Goal: Information Seeking & Learning: Find specific fact

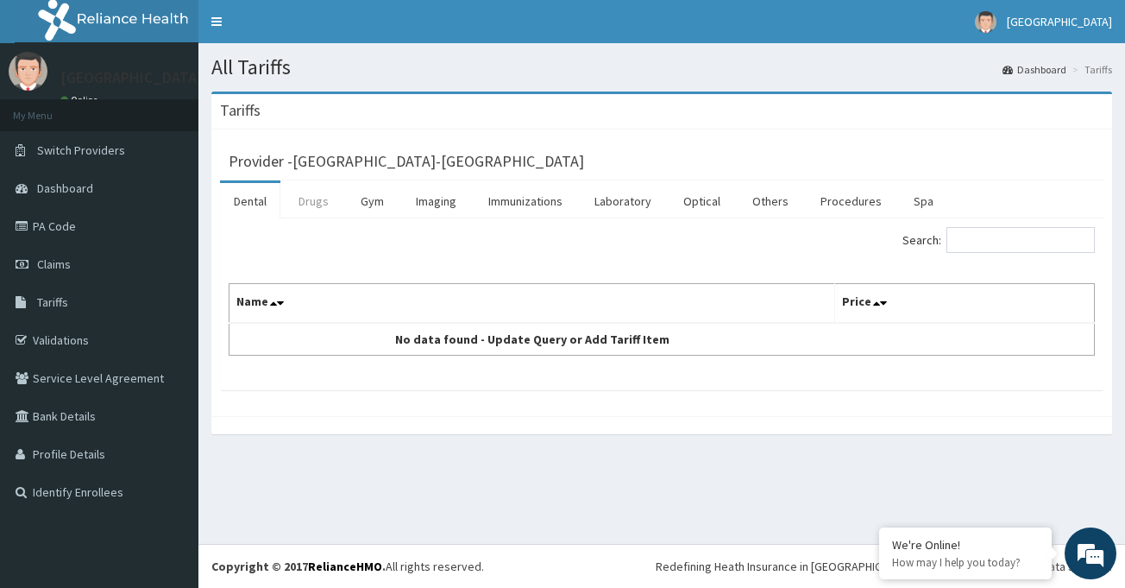
click at [323, 203] on link "Drugs" at bounding box center [314, 201] width 58 height 36
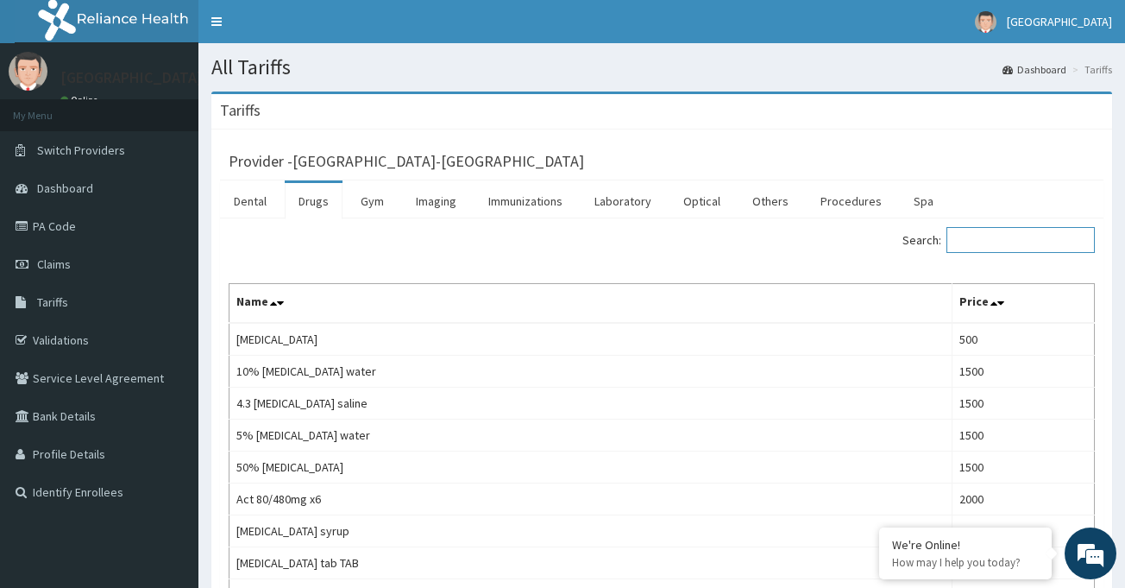
click at [1016, 236] on input "Search:" at bounding box center [1021, 240] width 148 height 26
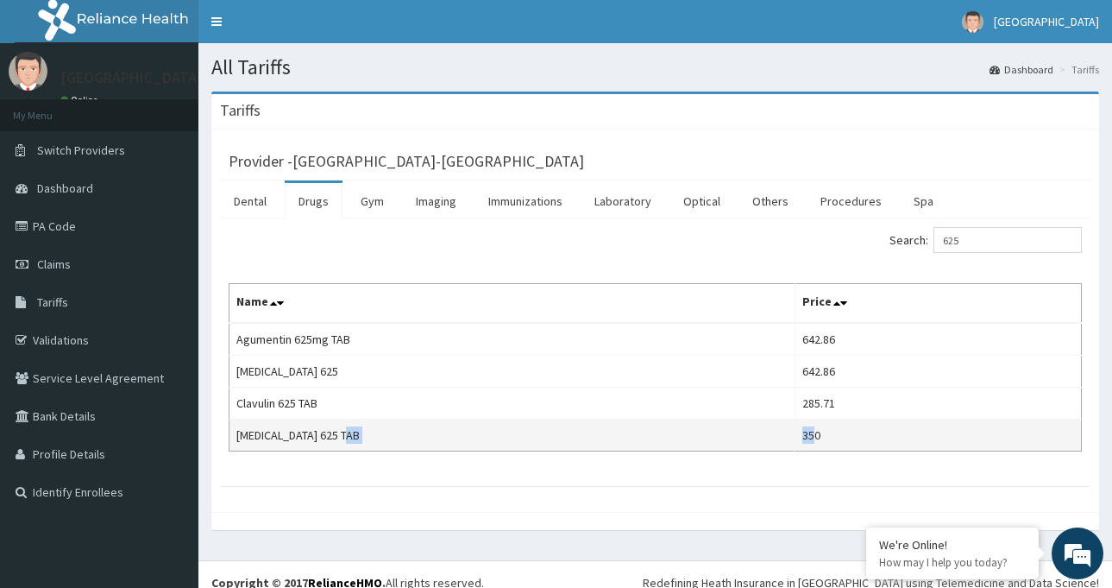
drag, startPoint x: 810, startPoint y: 432, endPoint x: 771, endPoint y: 432, distance: 38.8
click at [771, 432] on tr "[MEDICAL_DATA] 625 TAB 350" at bounding box center [656, 435] width 852 height 32
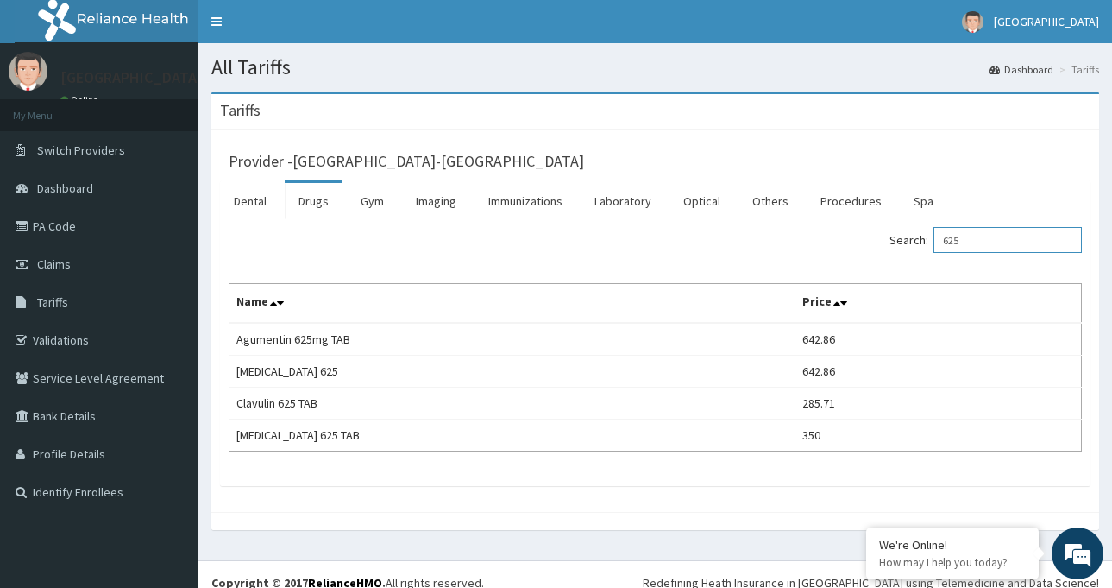
drag, startPoint x: 974, startPoint y: 239, endPoint x: 877, endPoint y: 227, distance: 98.2
click at [877, 230] on div "Search: 625" at bounding box center [876, 242] width 414 height 30
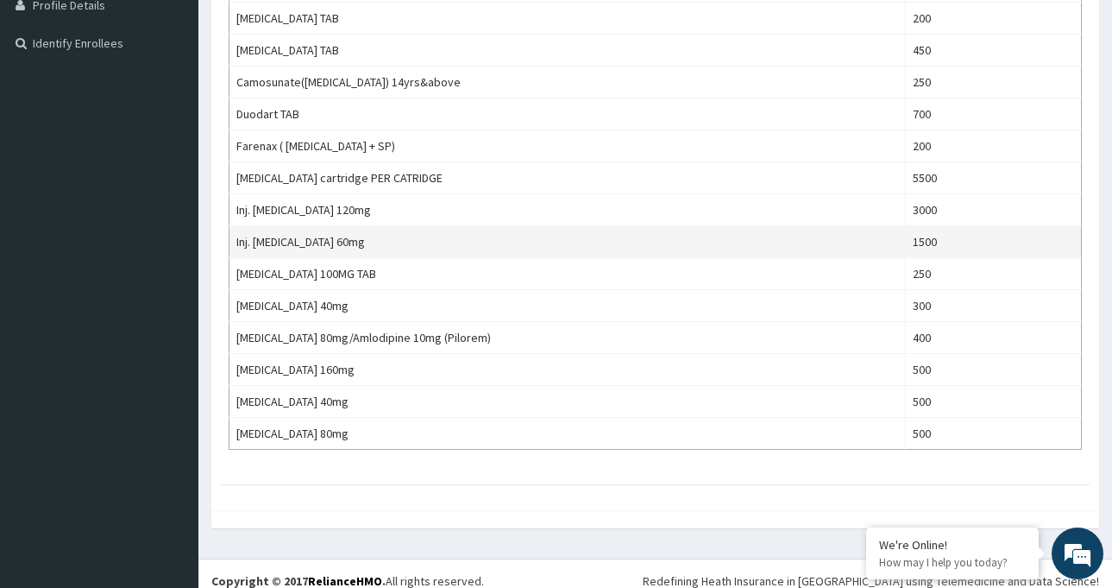
scroll to position [463, 0]
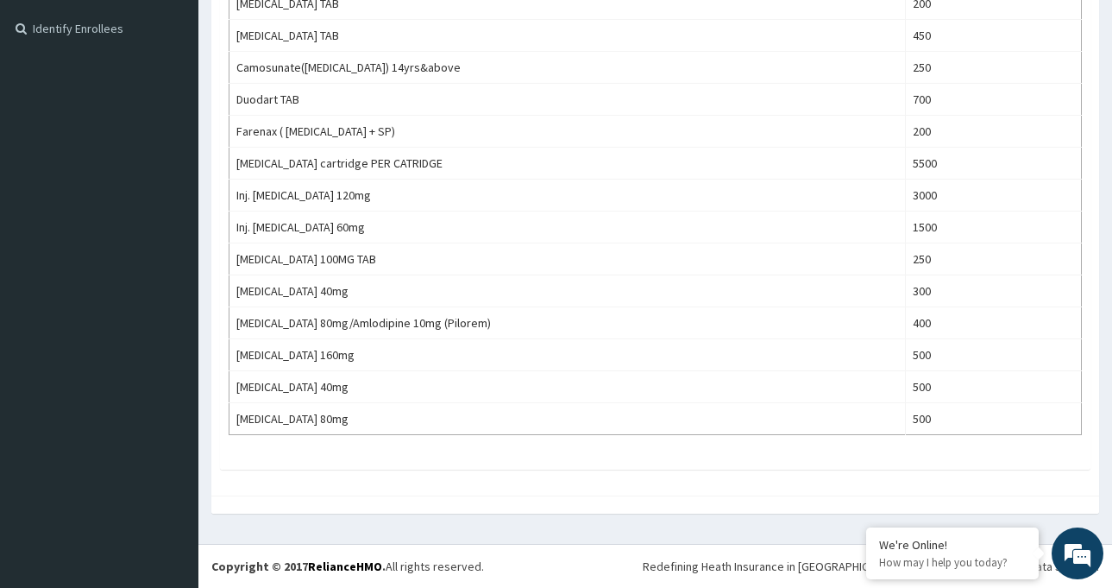
type input "ART"
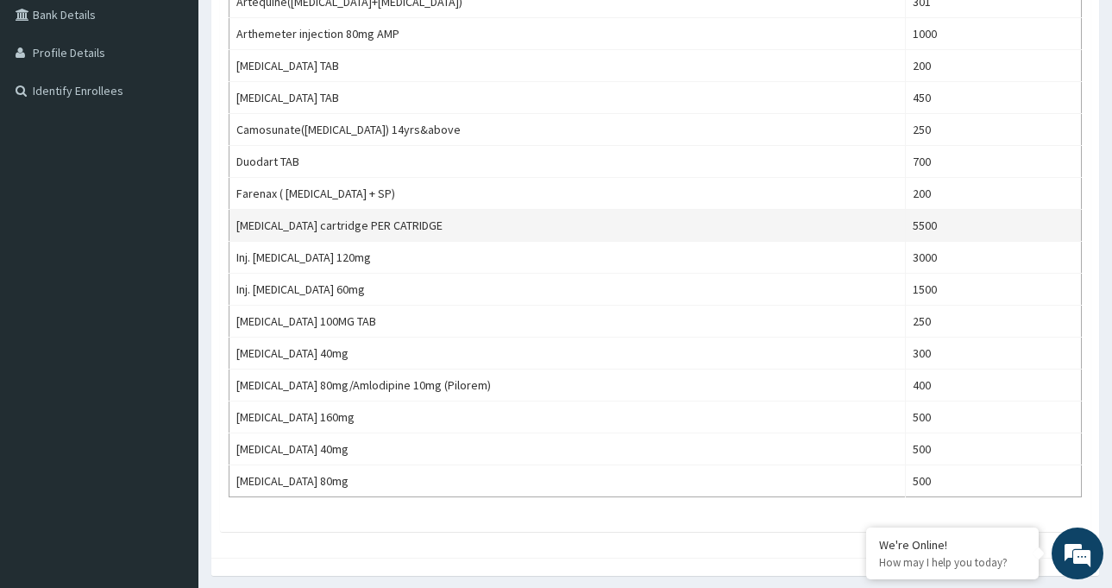
scroll to position [204, 0]
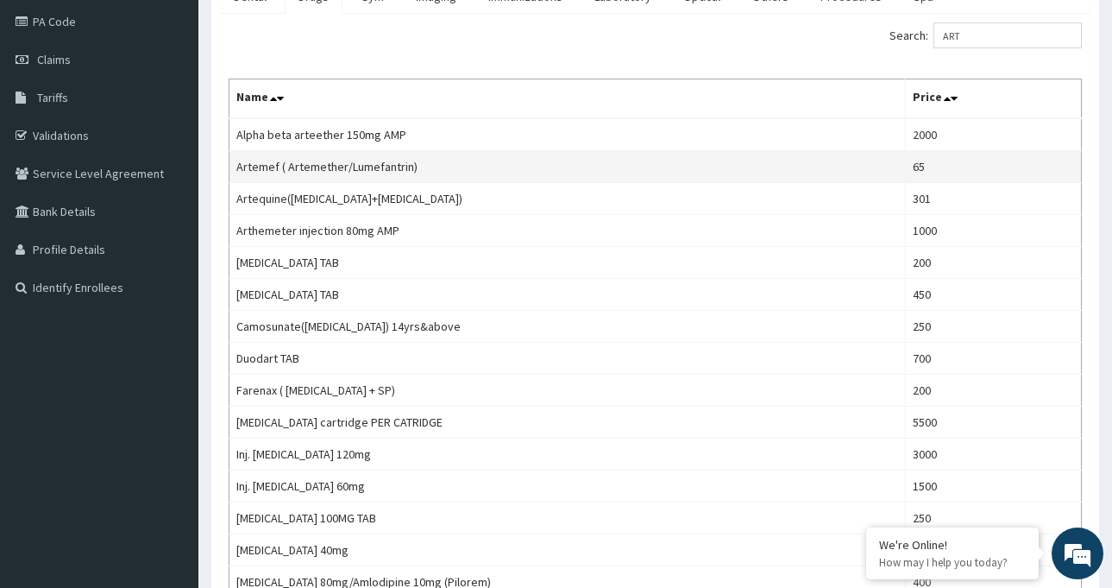
click at [260, 166] on td "Artemef ( Artemether/Lumefantrin)" at bounding box center [568, 167] width 676 height 32
click at [261, 166] on td "Artemef ( Artemether/Lumefantrin)" at bounding box center [568, 167] width 676 height 32
copy td "Artemef ( Artemether/Lumefantrin)"
